Goal: Information Seeking & Learning: Learn about a topic

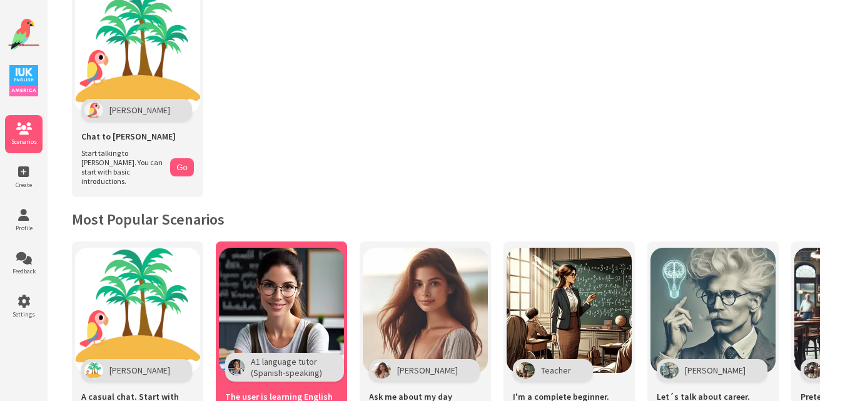
scroll to position [63, 0]
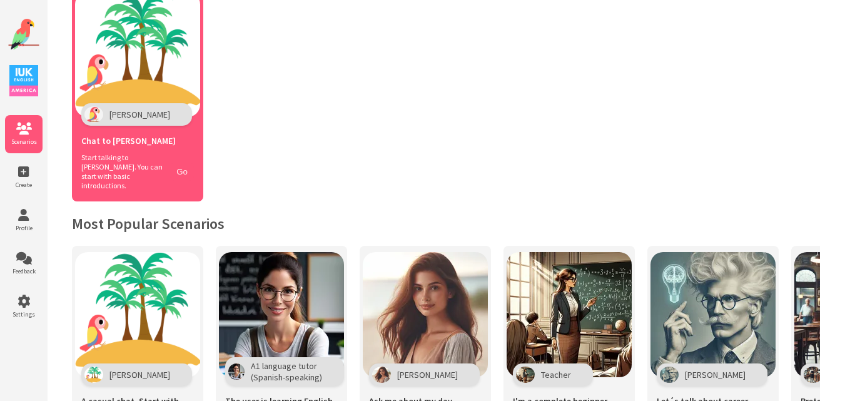
click at [176, 163] on button "Go" at bounding box center [182, 172] width 24 height 18
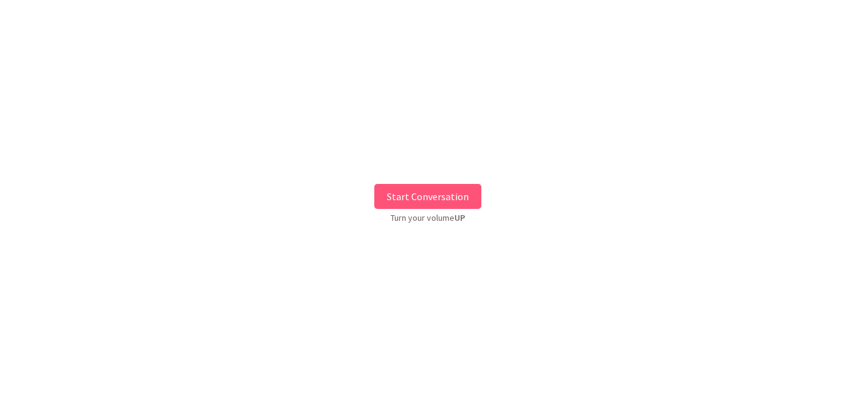
click at [395, 197] on button "Start Conversation" at bounding box center [427, 196] width 107 height 25
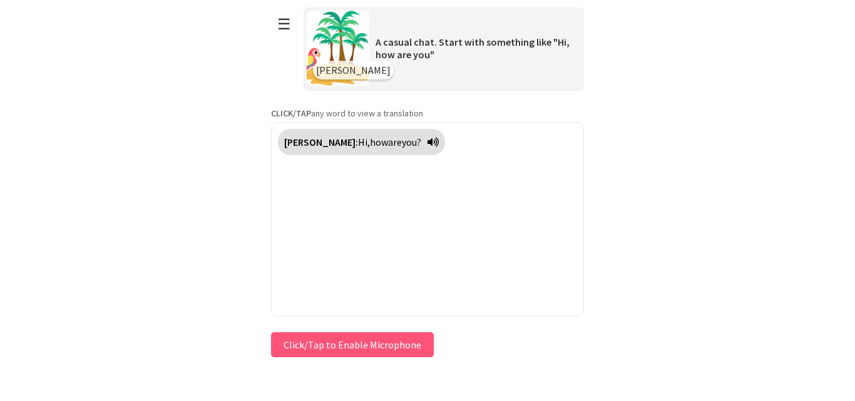
click at [332, 347] on button "Click/Tap to Enable Microphone" at bounding box center [352, 344] width 163 height 25
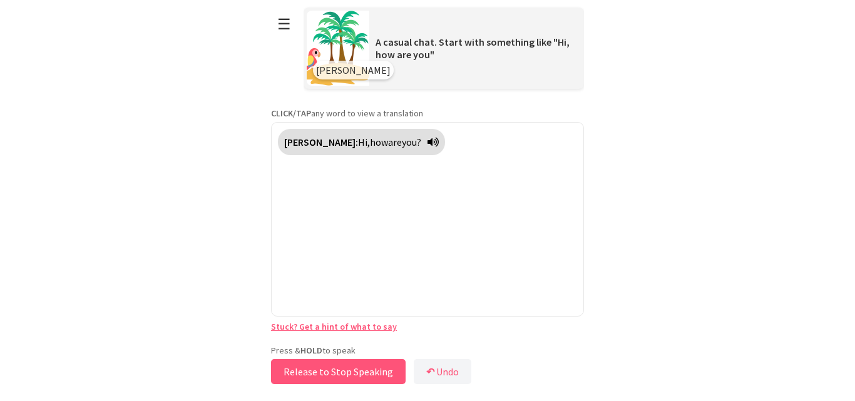
click at [317, 364] on button "Release to Stop Speaking" at bounding box center [338, 371] width 135 height 25
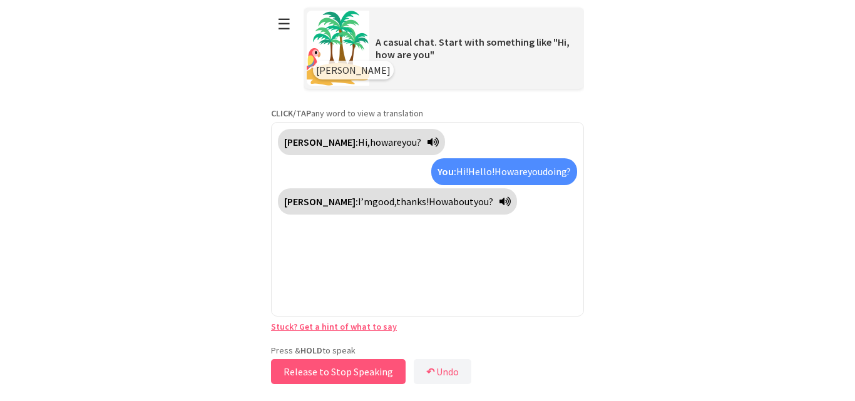
click at [317, 364] on button "Release to Stop Speaking" at bounding box center [338, 371] width 135 height 25
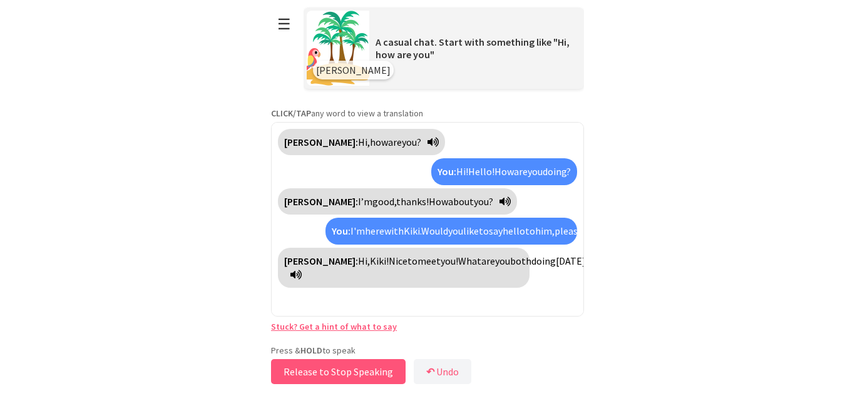
click at [317, 364] on button "Release to Stop Speaking" at bounding box center [338, 371] width 135 height 25
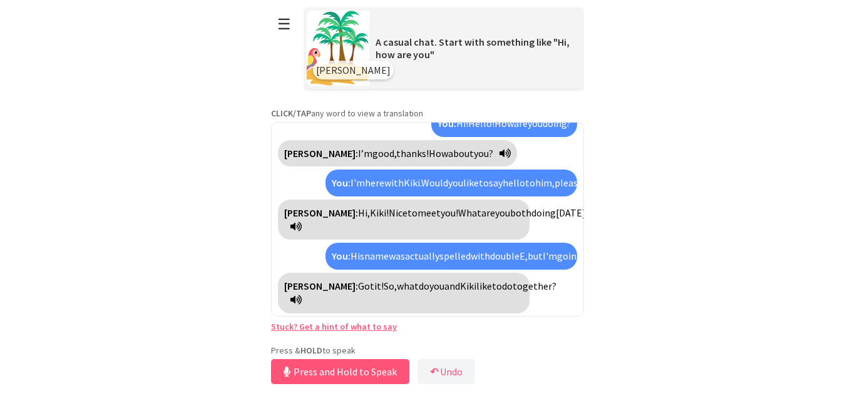
scroll to position [76, 0]
click at [317, 364] on button "Release to Stop Speaking" at bounding box center [338, 371] width 135 height 25
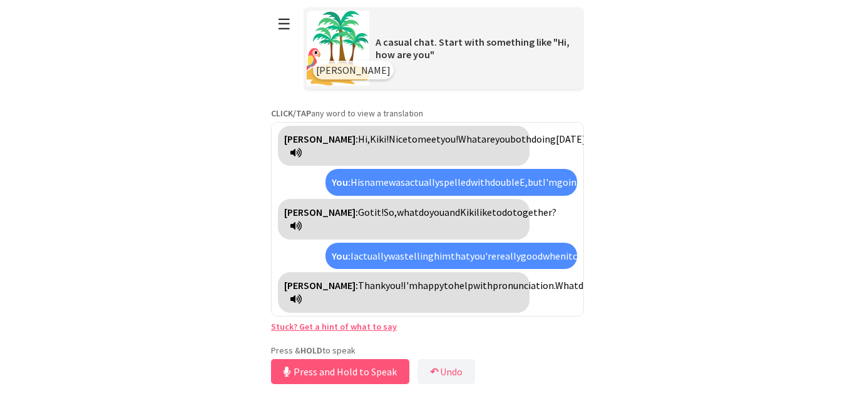
scroll to position [178, 0]
click at [359, 377] on button "Release to Stop Speaking" at bounding box center [338, 371] width 135 height 25
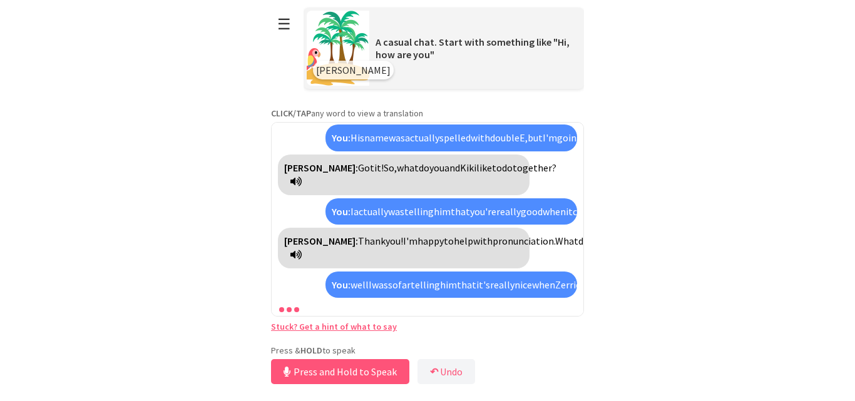
scroll to position [294, 0]
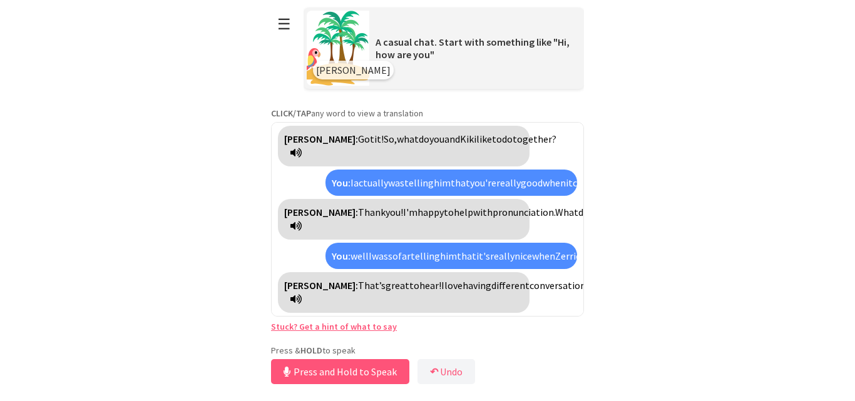
click at [374, 329] on link "Stuck? Get a hint of what to say" at bounding box center [334, 326] width 126 height 11
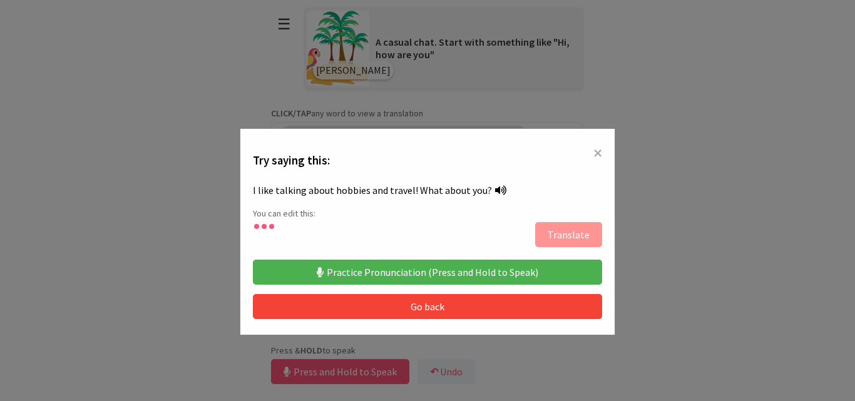
click at [429, 262] on button "Practice Pronunciation (Press and Hold to Speak)" at bounding box center [427, 272] width 349 height 25
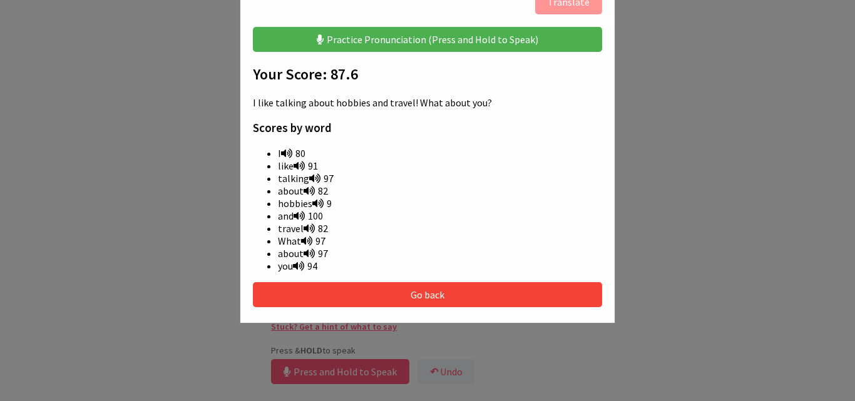
scroll to position [280, 0]
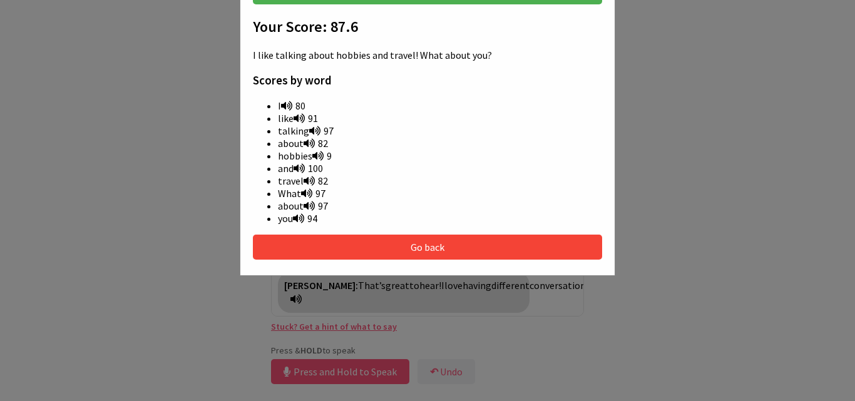
click at [580, 245] on button "Go back" at bounding box center [427, 247] width 349 height 25
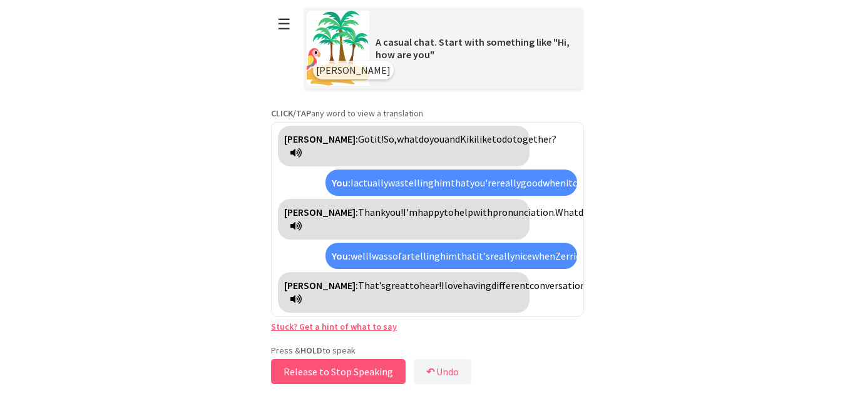
click at [354, 368] on button "Release to Stop Speaking" at bounding box center [338, 371] width 135 height 25
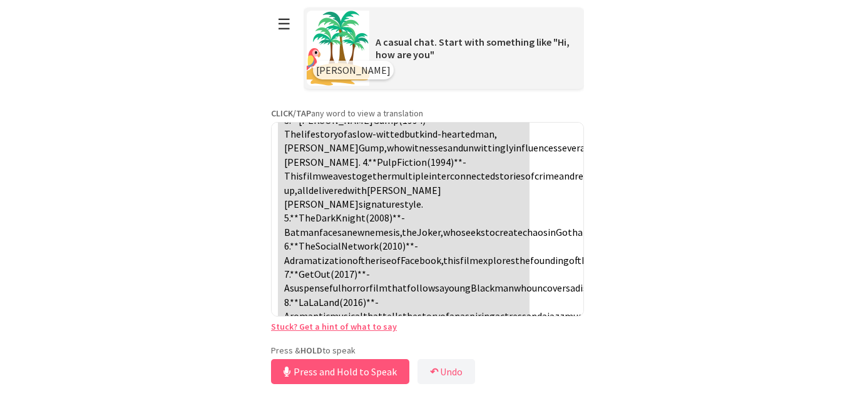
scroll to position [517, 0]
